Goal: Information Seeking & Learning: Learn about a topic

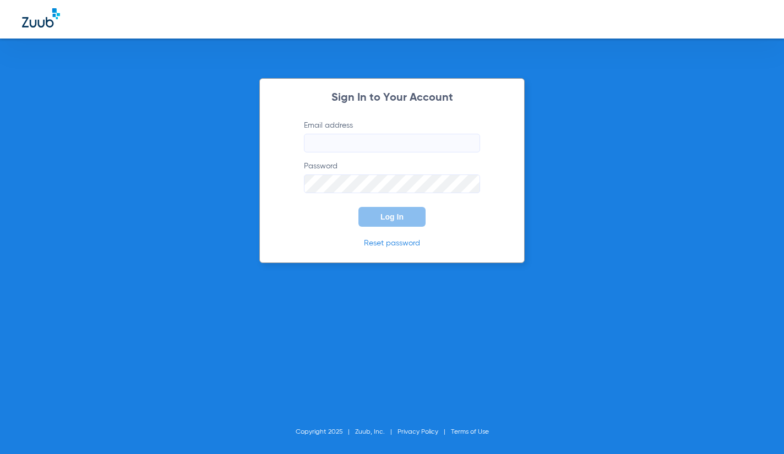
click at [345, 138] on input "Email address" at bounding box center [392, 143] width 176 height 19
type input "K"
type input "[EMAIL_ADDRESS][DOMAIN_NAME]"
click at [359, 207] on button "Log In" at bounding box center [392, 217] width 67 height 20
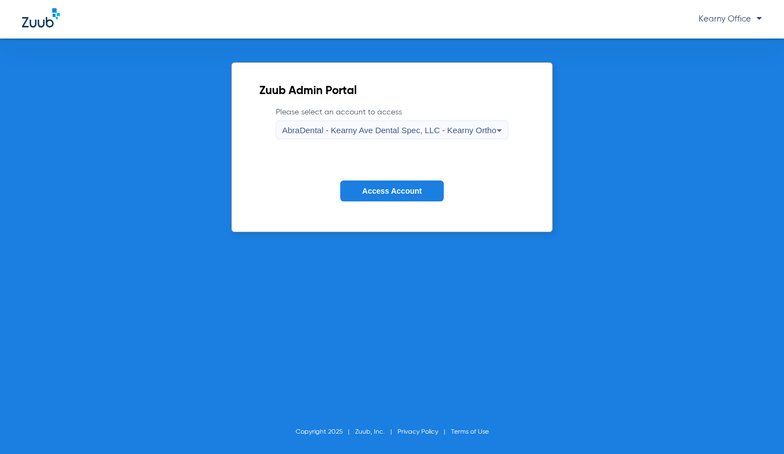
click at [345, 138] on div "AbraDental - Kearny Ave Dental Spec, LLC - Kearny Ortho" at bounding box center [389, 130] width 214 height 19
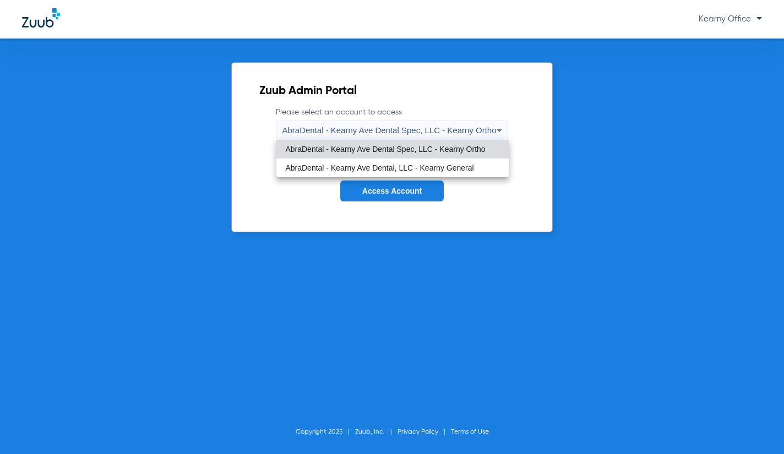
click at [360, 166] on span "AbraDental - Kearny Ave Dental, LLC - Kearny General" at bounding box center [379, 168] width 188 height 8
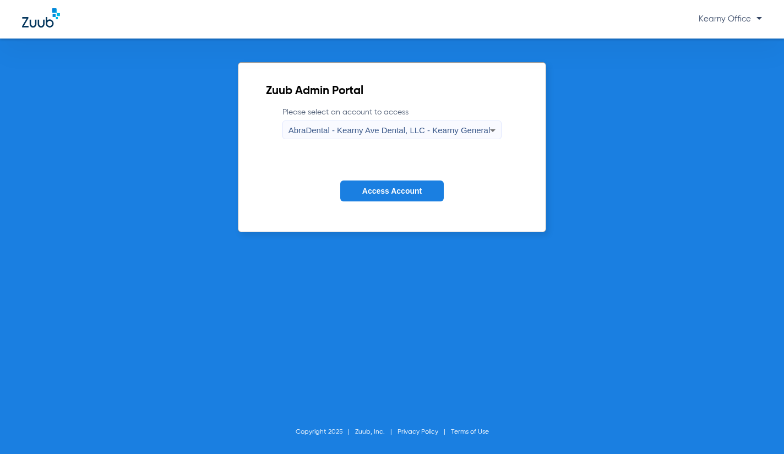
click at [390, 193] on span "Access Account" at bounding box center [391, 191] width 59 height 9
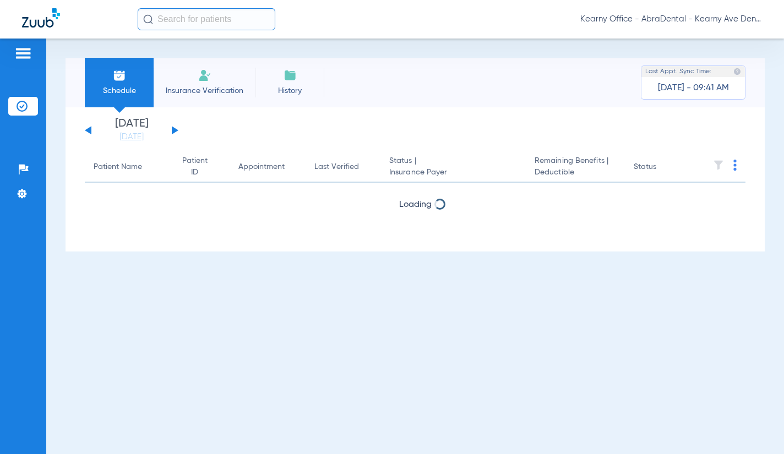
click at [161, 13] on input "text" at bounding box center [207, 19] width 138 height 22
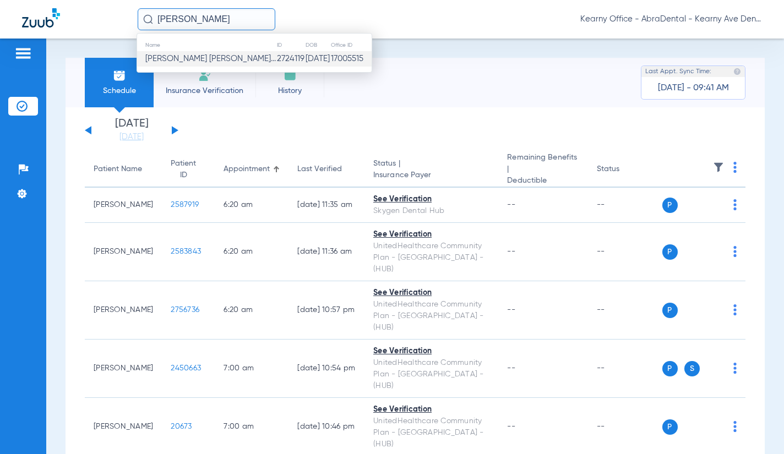
type input "[PERSON_NAME]"
click at [198, 57] on span "[PERSON_NAME] [PERSON_NAME]..." at bounding box center [210, 59] width 131 height 8
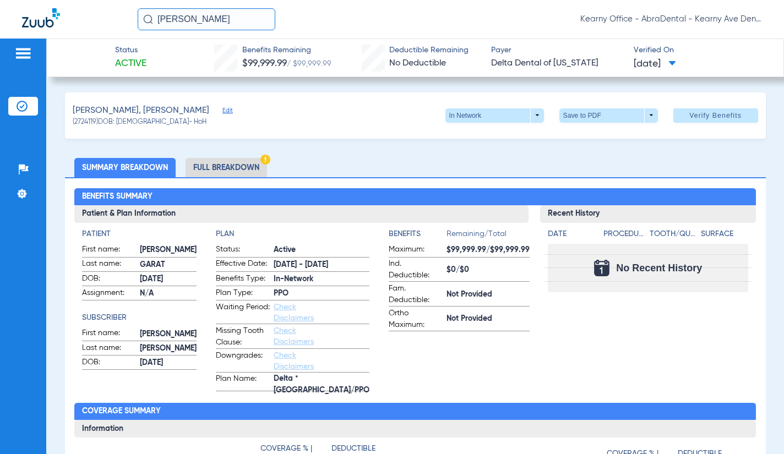
click at [232, 167] on li "Full Breakdown" at bounding box center [227, 167] width 82 height 19
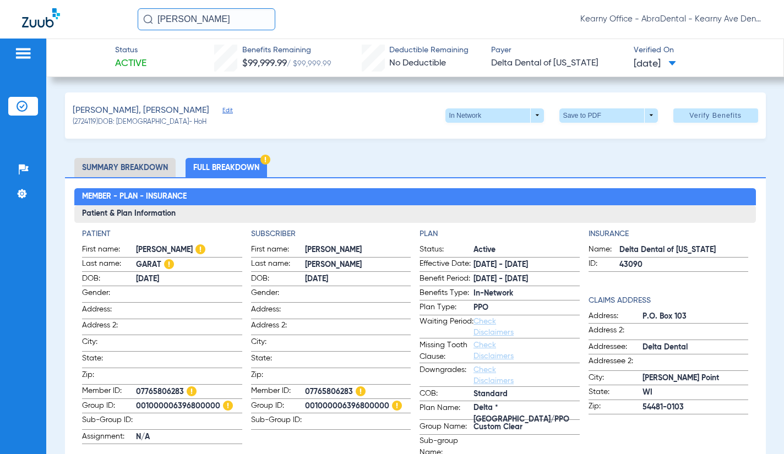
drag, startPoint x: 199, startPoint y: 402, endPoint x: 129, endPoint y: 402, distance: 69.4
click at [129, 402] on label "Group ID: 001000006396800000" at bounding box center [162, 407] width 160 height 14
copy label "001000006396800000"
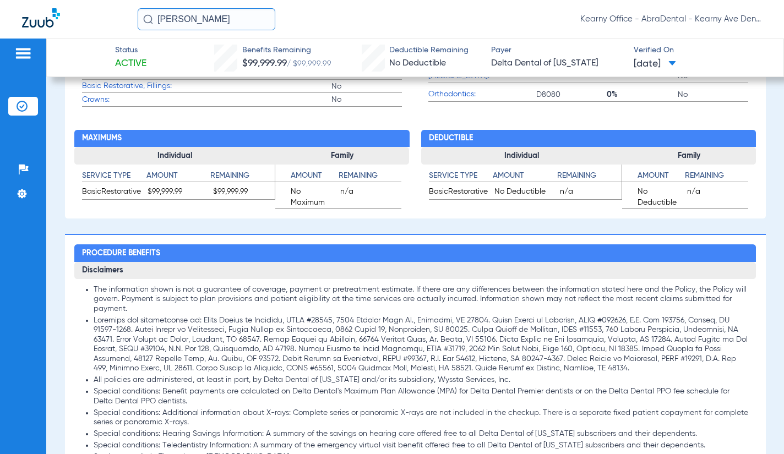
scroll to position [936, 0]
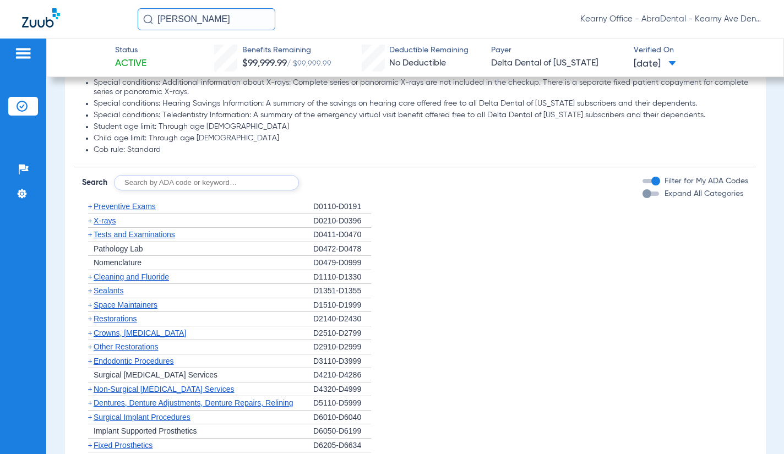
click at [120, 203] on span "Preventive Exams" at bounding box center [125, 206] width 62 height 9
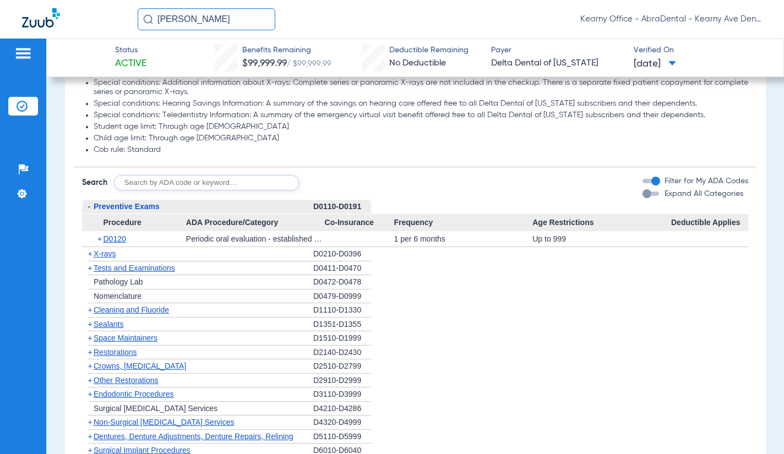
click at [120, 203] on span "Preventive Exams" at bounding box center [127, 206] width 66 height 9
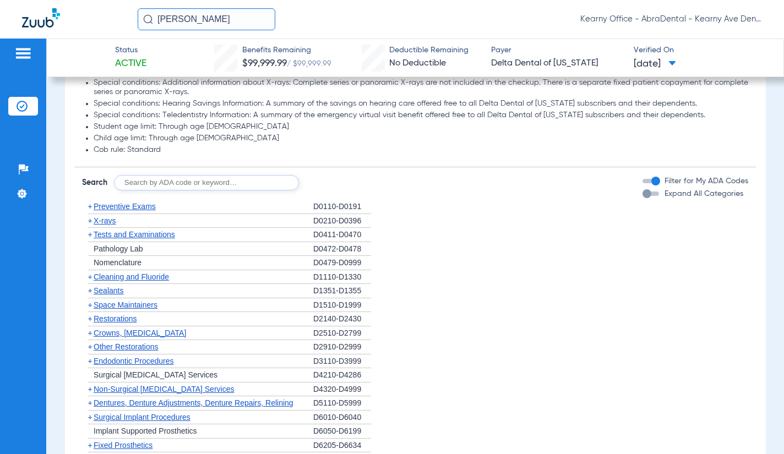
click at [108, 234] on span "Tests and Examinations" at bounding box center [135, 234] width 82 height 9
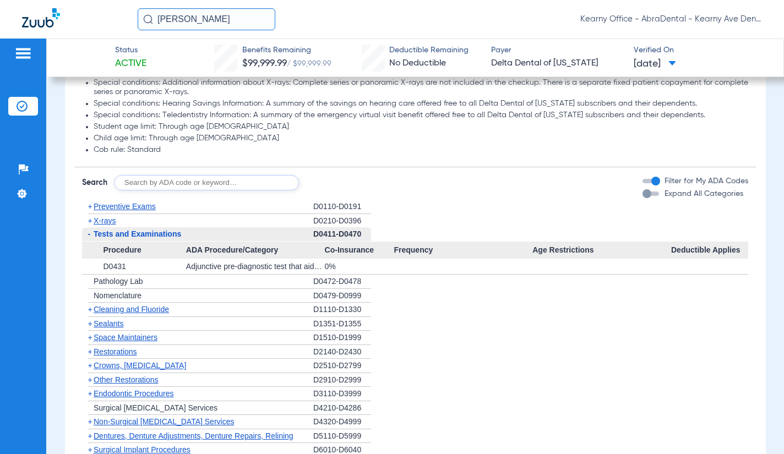
click at [108, 234] on span "Tests and Examinations" at bounding box center [138, 234] width 88 height 9
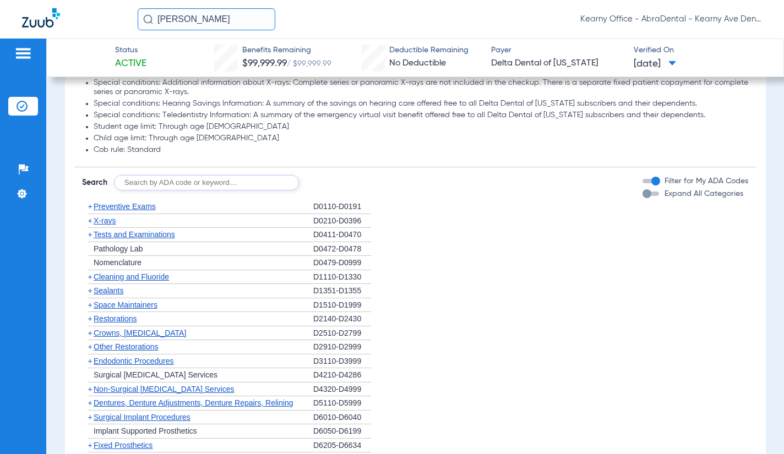
click at [122, 277] on span "Cleaning and Fluoride" at bounding box center [131, 277] width 75 height 9
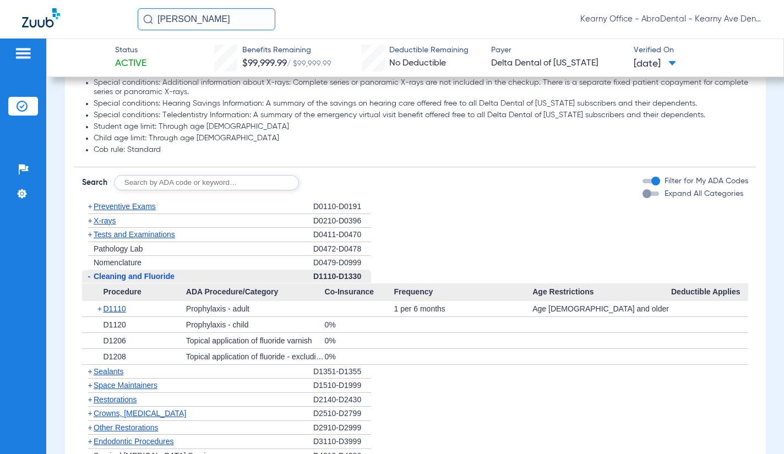
click at [122, 277] on span "Cleaning and Fluoride" at bounding box center [134, 276] width 81 height 9
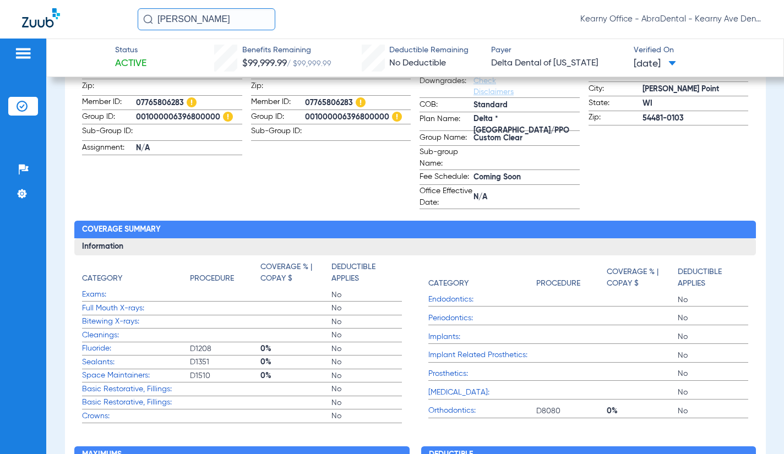
scroll to position [386, 0]
